Goal: Information Seeking & Learning: Stay updated

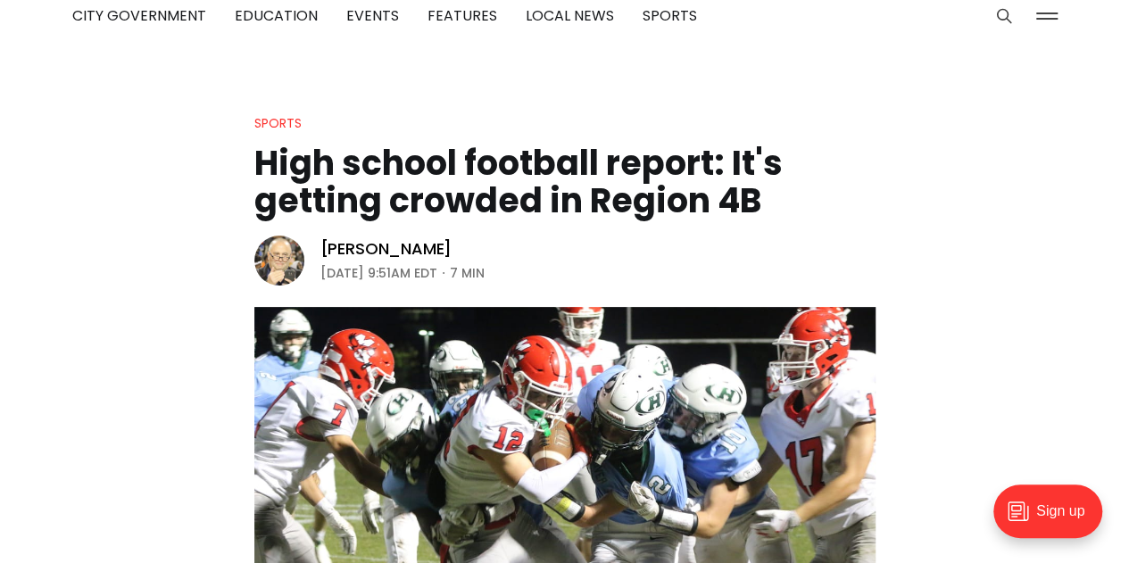
scroll to position [61, 0]
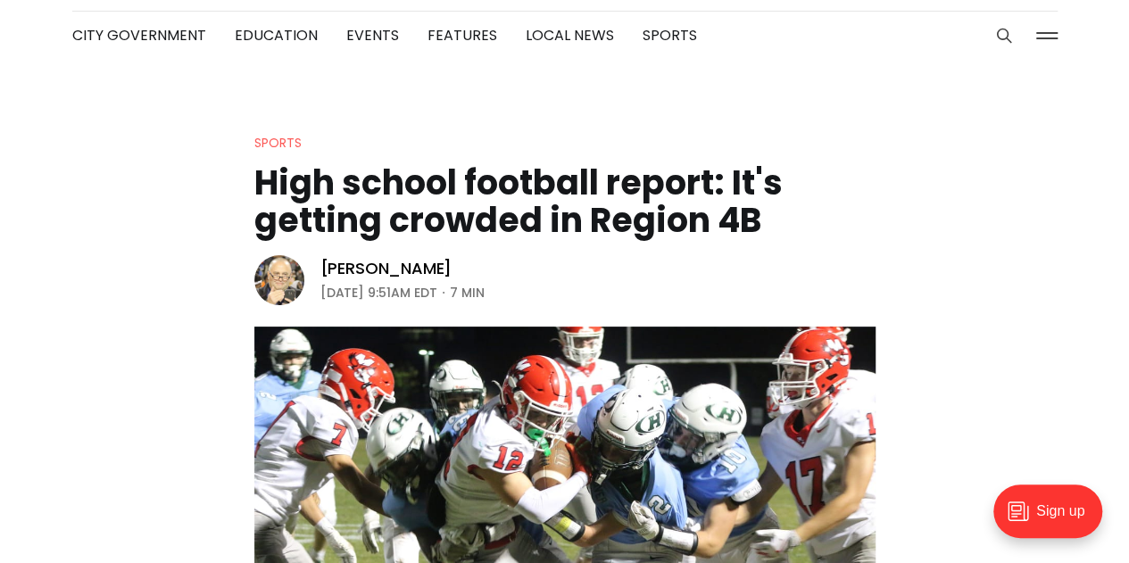
click at [293, 149] on link "Sports" at bounding box center [277, 143] width 47 height 18
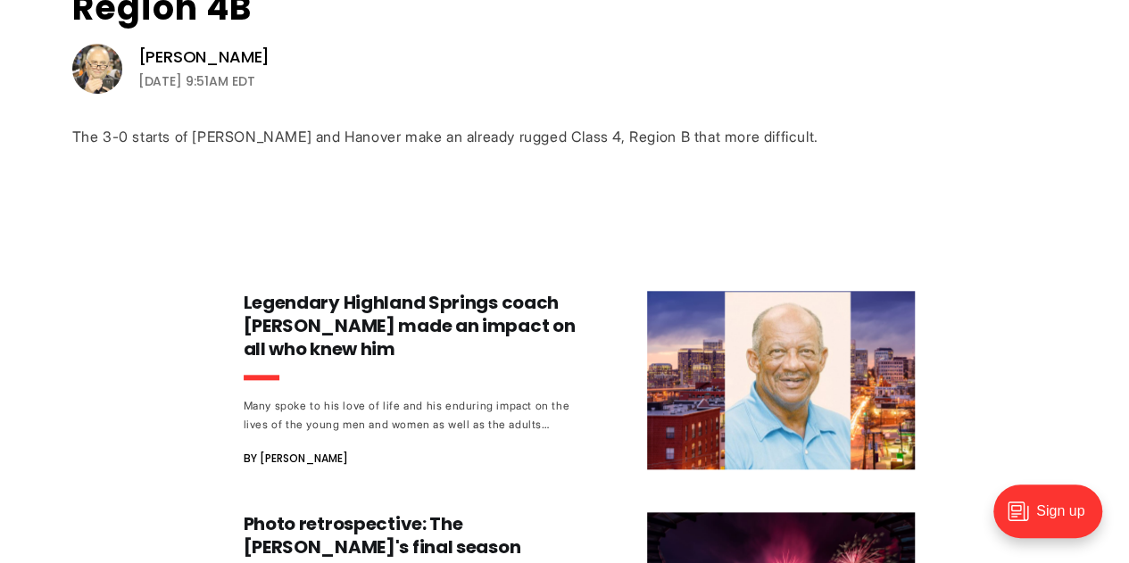
scroll to position [115, 0]
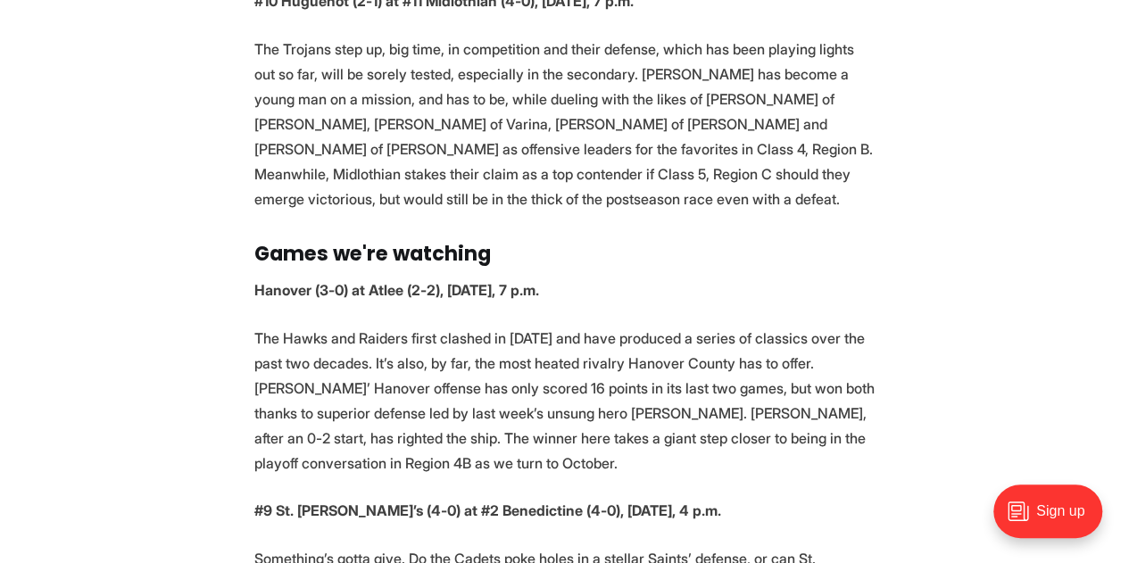
scroll to position [2748, 0]
